Goal: Information Seeking & Learning: Learn about a topic

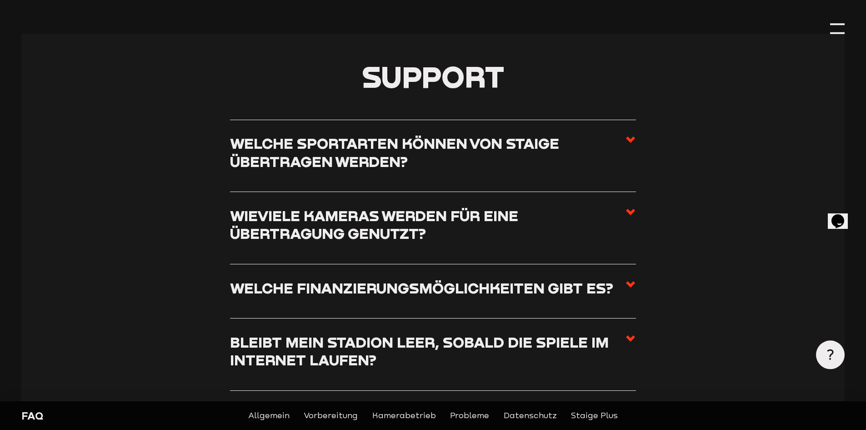
scroll to position [227, 0]
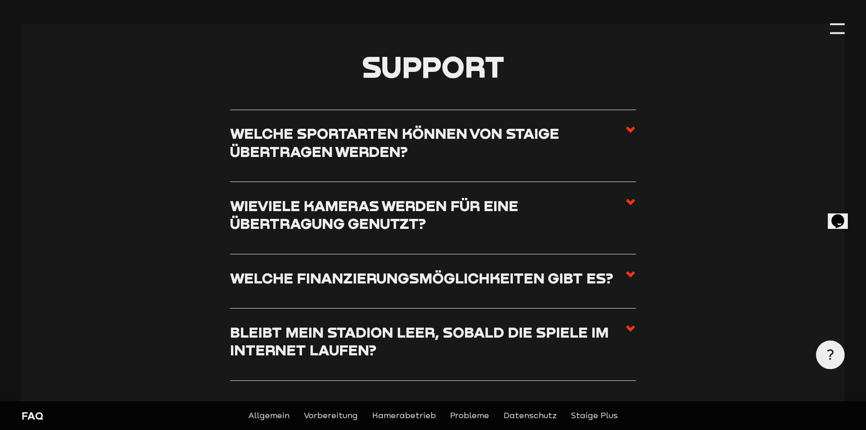
click at [316, 140] on h3 "Welche Sportarten können von Staige übertragen werden?" at bounding box center [427, 142] width 395 height 36
click at [0, 0] on input "Welche Sportarten können von Staige übertragen werden?" at bounding box center [0, 0] width 0 height 0
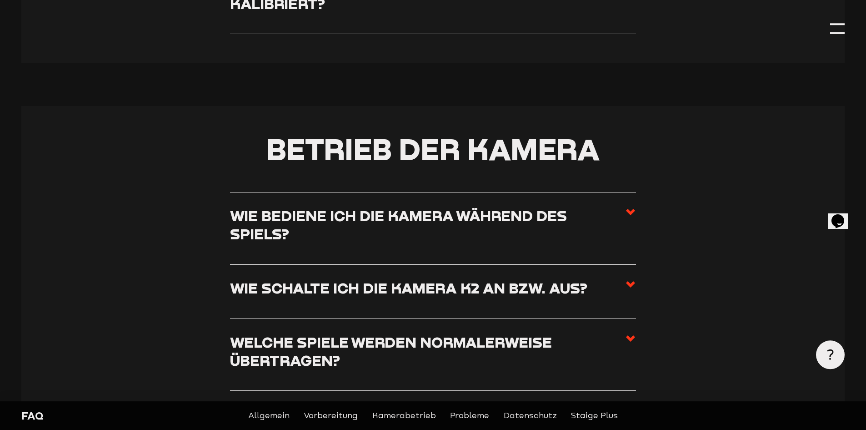
scroll to position [1228, 0]
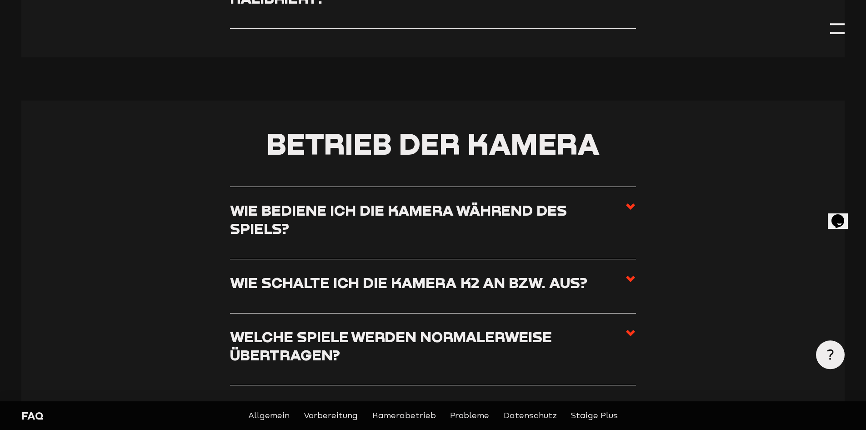
click at [276, 284] on h3 "Wie schalte ich die Kamera K2 an bzw. aus?" at bounding box center [408, 282] width 357 height 18
click at [0, 0] on input "Wie schalte ich die Kamera K2 an bzw. aus?" at bounding box center [0, 0] width 0 height 0
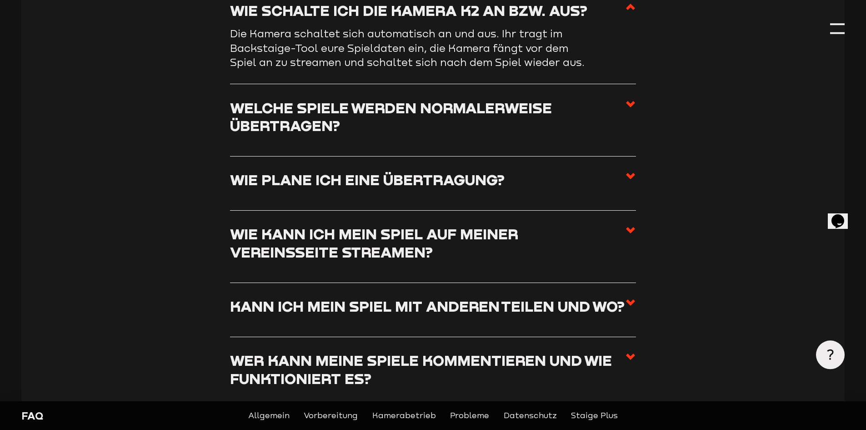
scroll to position [1443, 0]
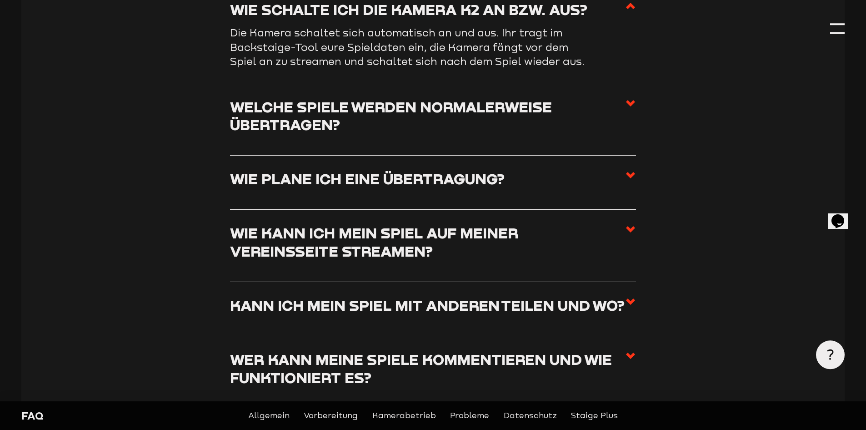
click at [281, 245] on h3 "Wie kann ich mein Spiel auf meiner Vereinsseite streamen?" at bounding box center [427, 242] width 395 height 36
click at [0, 0] on input "Wie kann ich mein Spiel auf meiner Vereinsseite streamen?" at bounding box center [0, 0] width 0 height 0
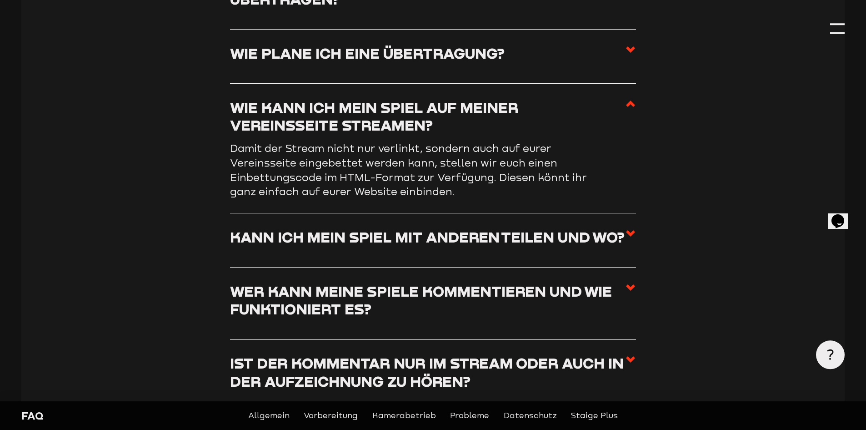
scroll to position [1534, 0]
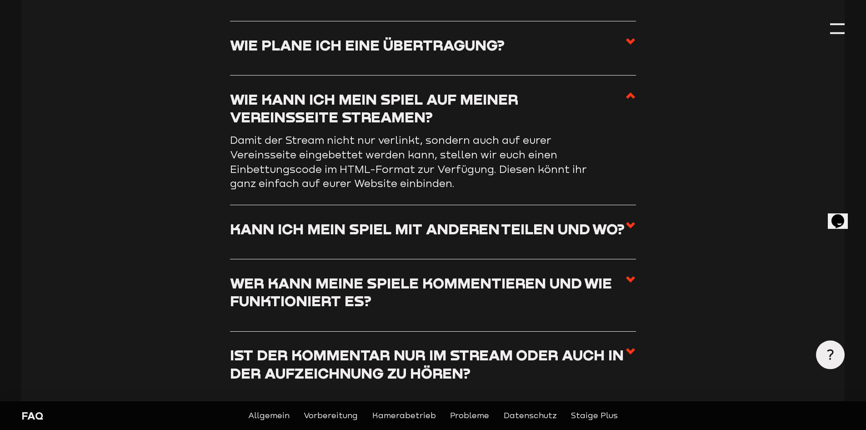
click at [281, 245] on label "Kann ich mein Spiel mit anderen teilen und wo?" at bounding box center [433, 232] width 406 height 25
click at [0, 0] on input "Kann ich mein Spiel mit anderen teilen und wo?" at bounding box center [0, 0] width 0 height 0
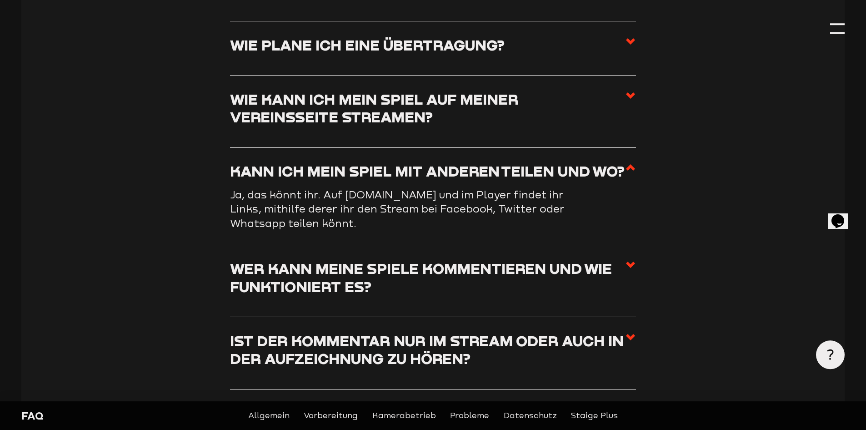
click at [272, 269] on h3 "Wer kann meine Spiele kommentieren und wie funktioniert es?" at bounding box center [427, 277] width 395 height 36
click at [0, 0] on input "Wer kann meine Spiele kommentieren und wie funktioniert es?" at bounding box center [0, 0] width 0 height 0
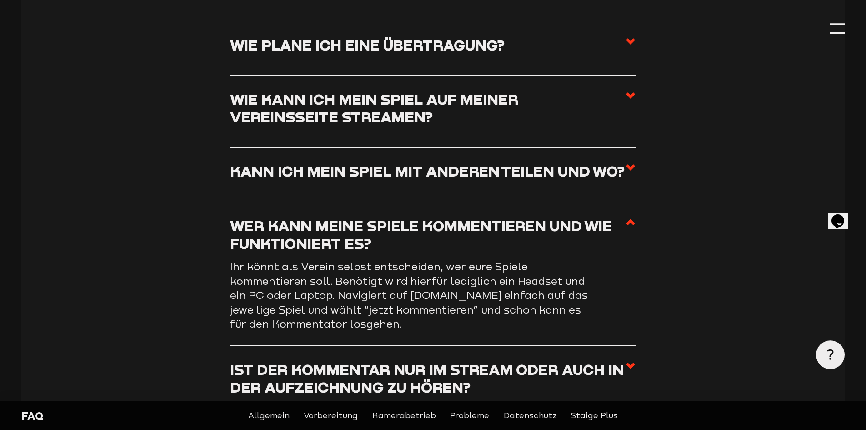
scroll to position [1761, 0]
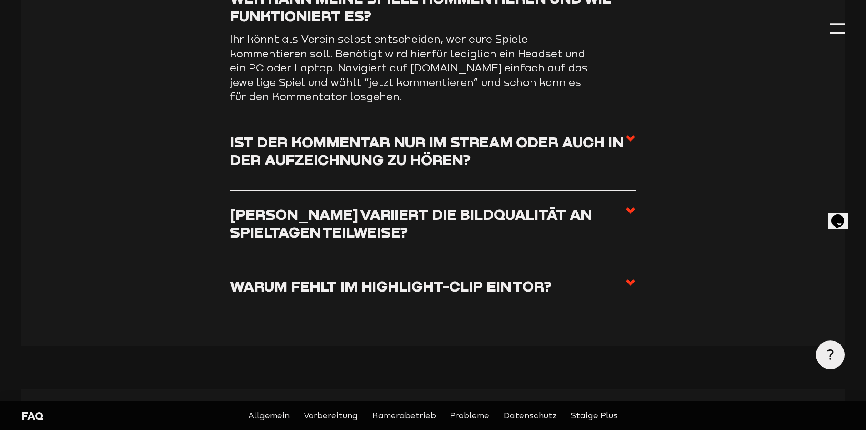
click at [302, 158] on h3 "Ist der Kommentar nur im Stream oder auch in der Aufzeichnung zu hören?" at bounding box center [427, 151] width 395 height 36
click at [0, 0] on input "Ist der Kommentar nur im Stream oder auch in der Aufzeichnung zu hören?" at bounding box center [0, 0] width 0 height 0
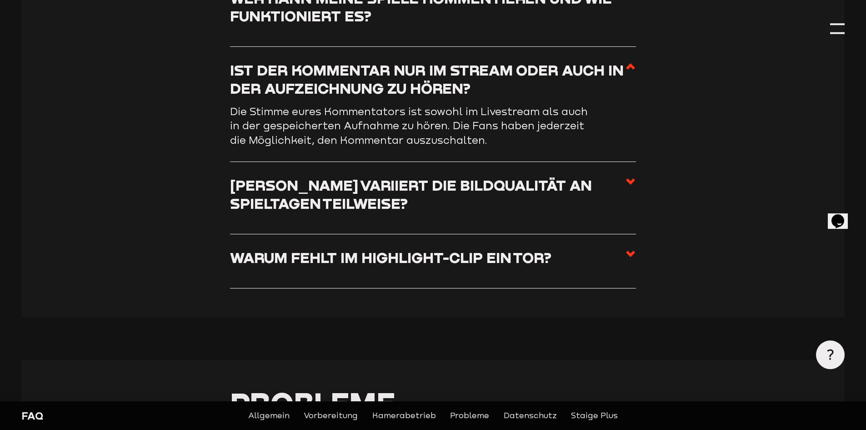
click at [272, 193] on h3 "Wieso variiert die Bildqualität an Spieltagen teilweise?" at bounding box center [427, 194] width 395 height 36
click at [0, 0] on input "Wieso variiert die Bildqualität an Spieltagen teilweise?" at bounding box center [0, 0] width 0 height 0
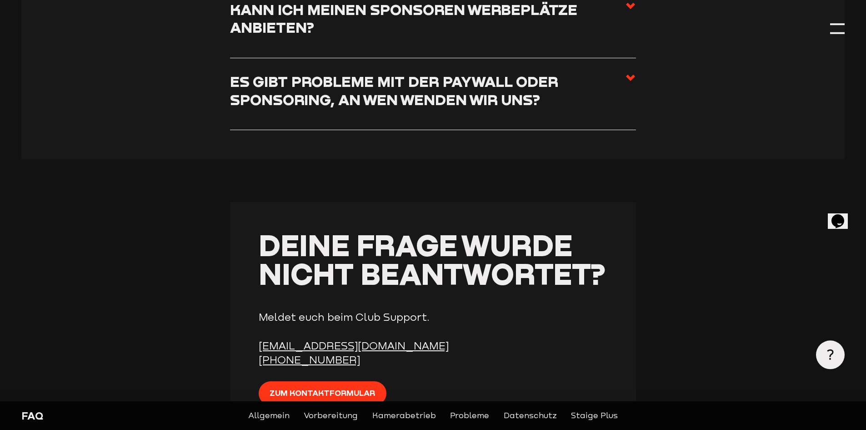
scroll to position [3534, 0]
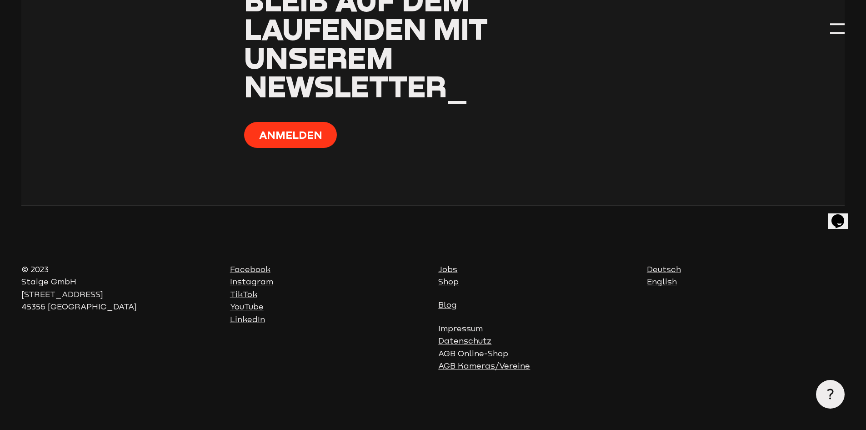
scroll to position [3690, 0]
